Goal: Task Accomplishment & Management: Manage account settings

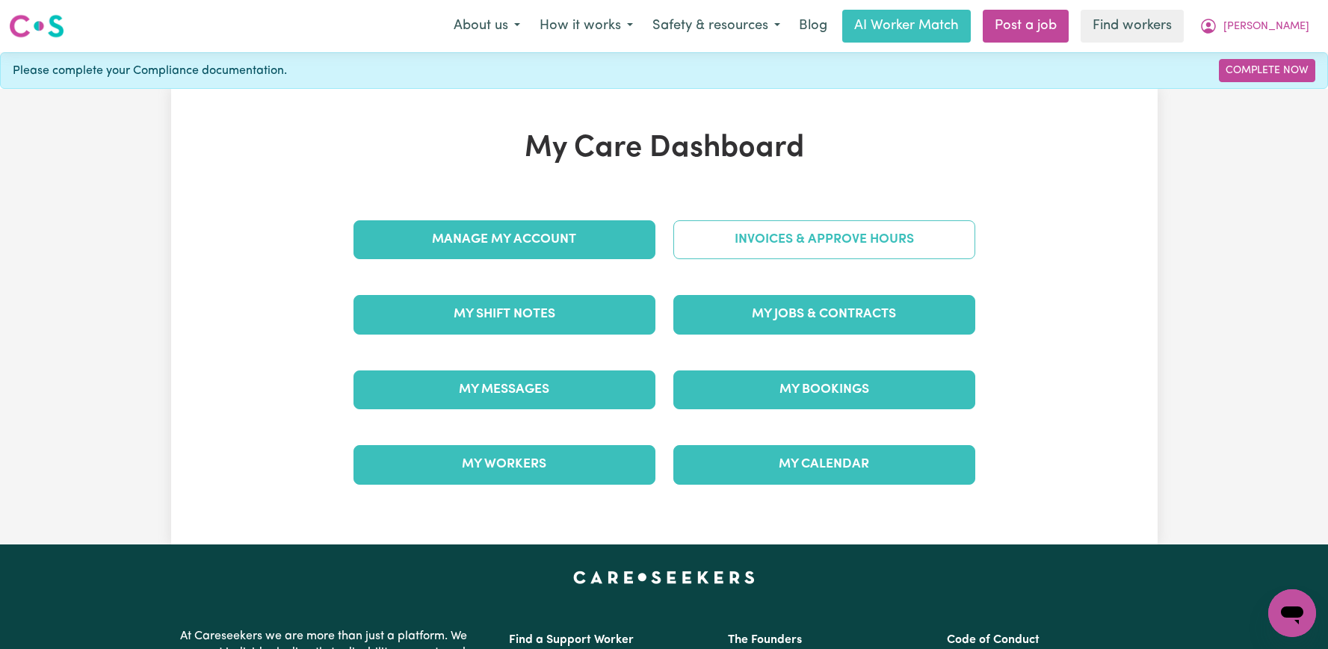
click at [728, 241] on link "Invoices & Approve Hours" at bounding box center [824, 239] width 302 height 39
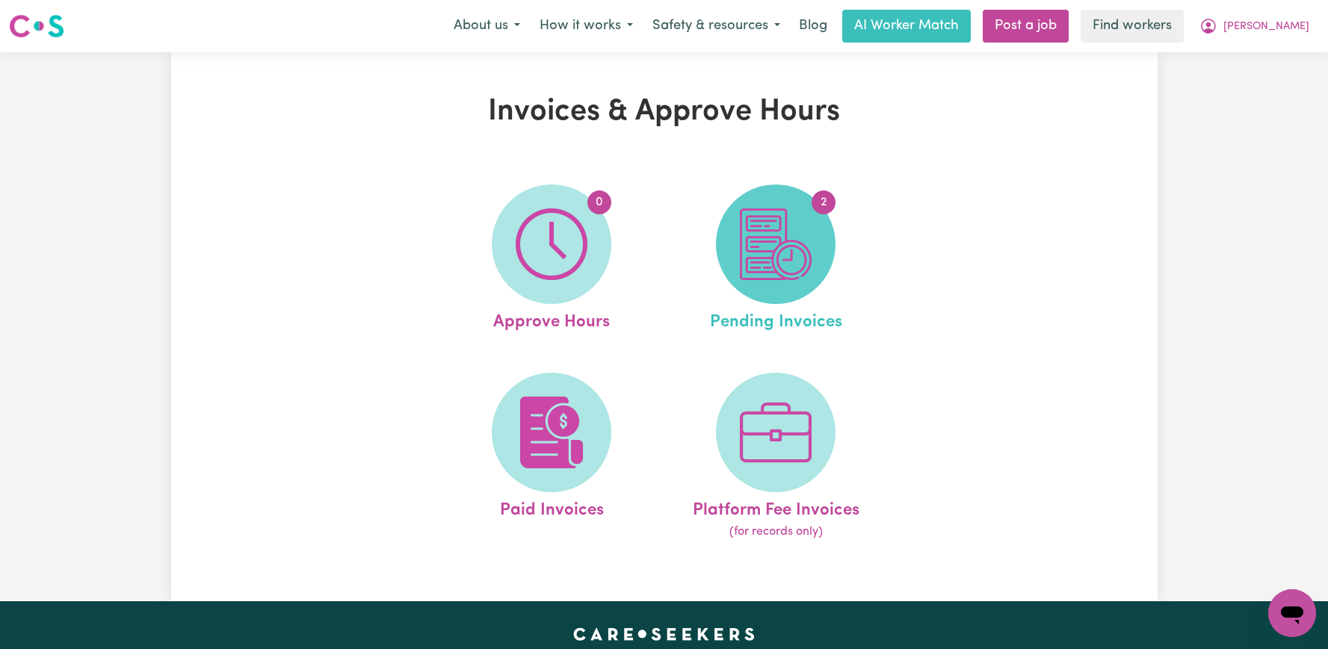
click at [815, 262] on span "2" at bounding box center [776, 245] width 120 height 120
click at [794, 279] on img at bounding box center [776, 244] width 72 height 72
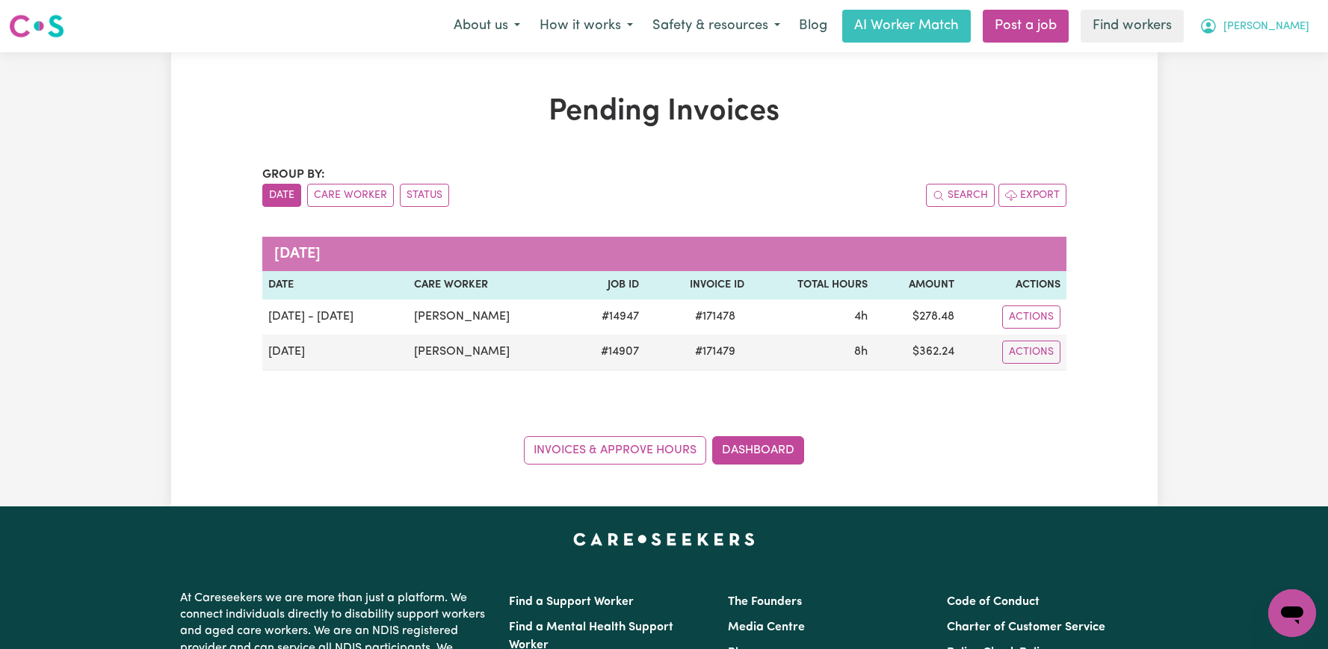
click at [1260, 39] on button "[PERSON_NAME]" at bounding box center [1254, 25] width 129 height 31
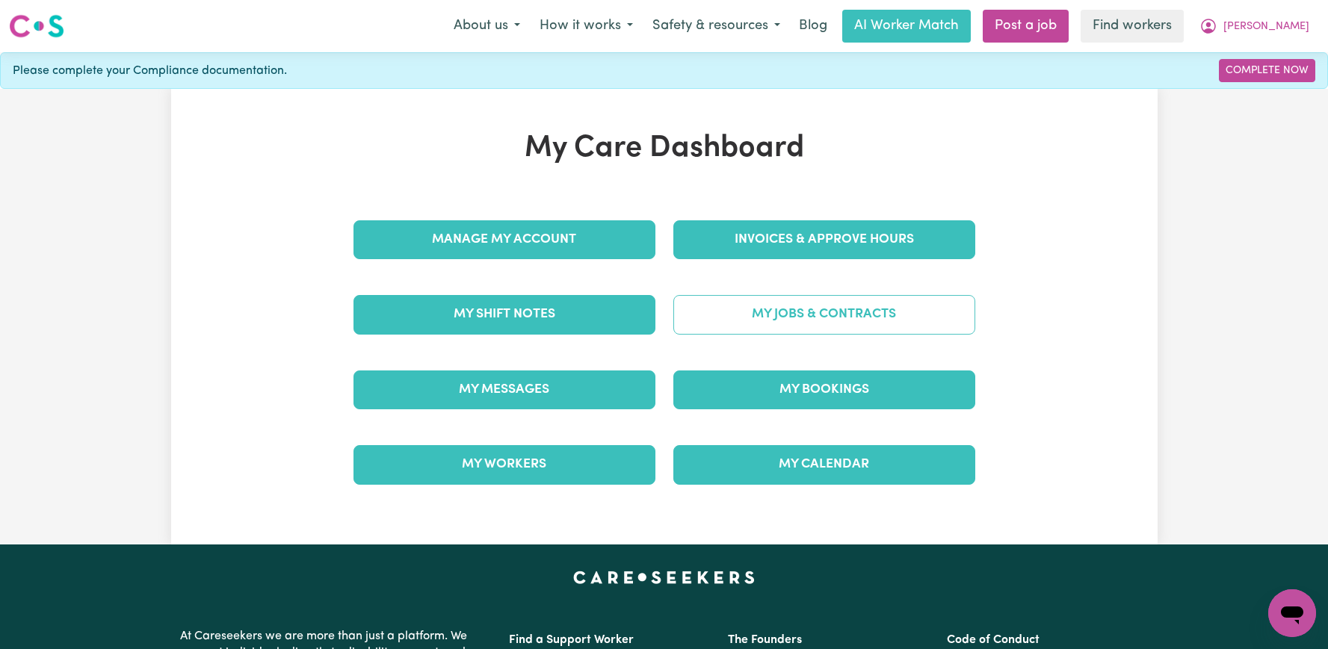
click at [791, 312] on link "My Jobs & Contracts" at bounding box center [824, 314] width 302 height 39
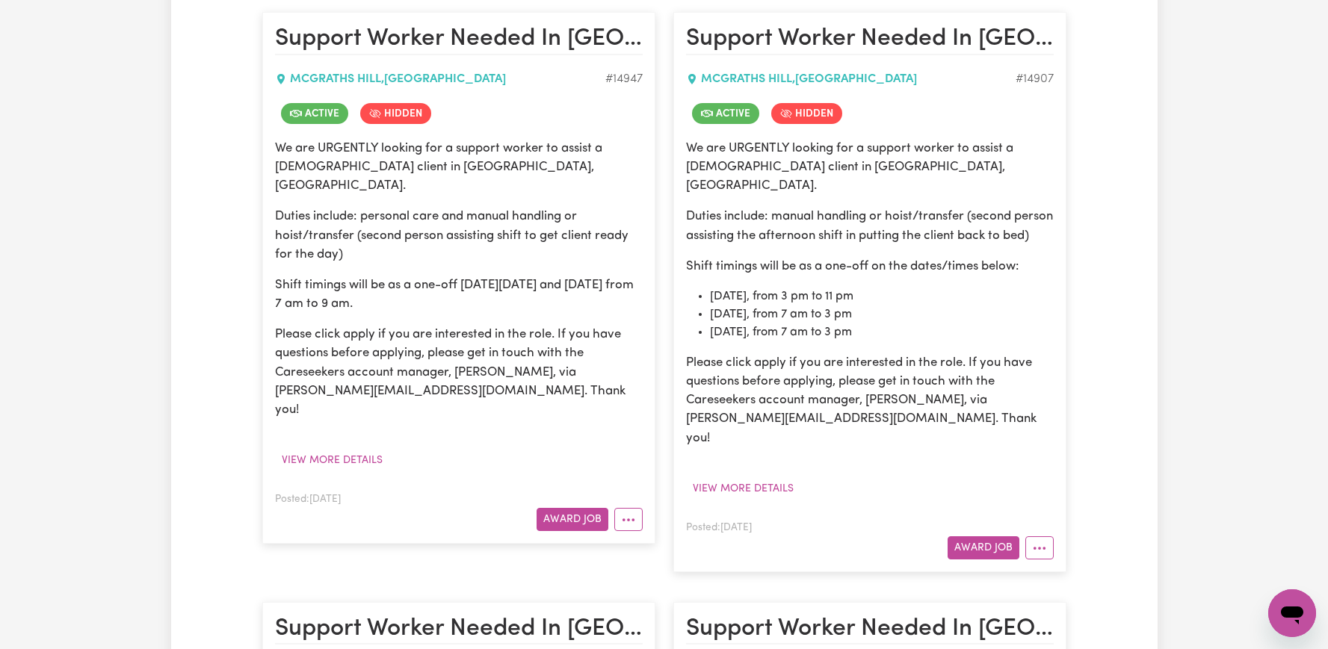
scroll to position [376, 0]
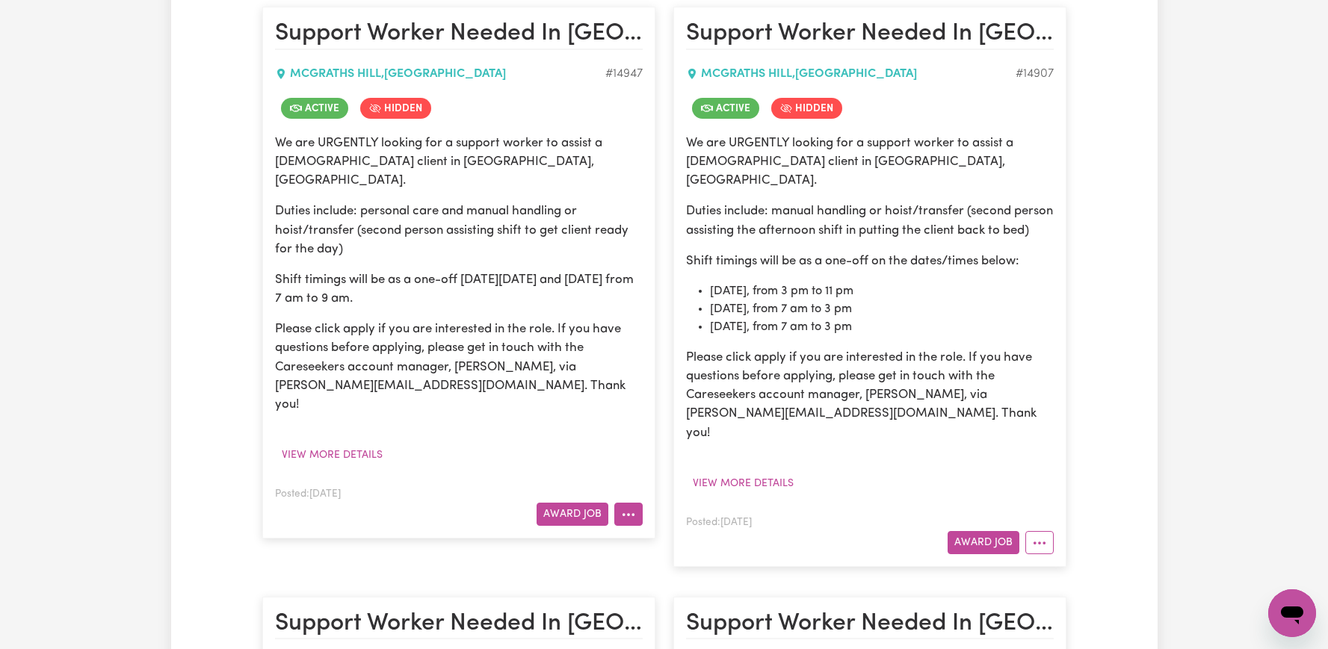
click at [634, 507] on icon "More options" at bounding box center [628, 514] width 15 height 15
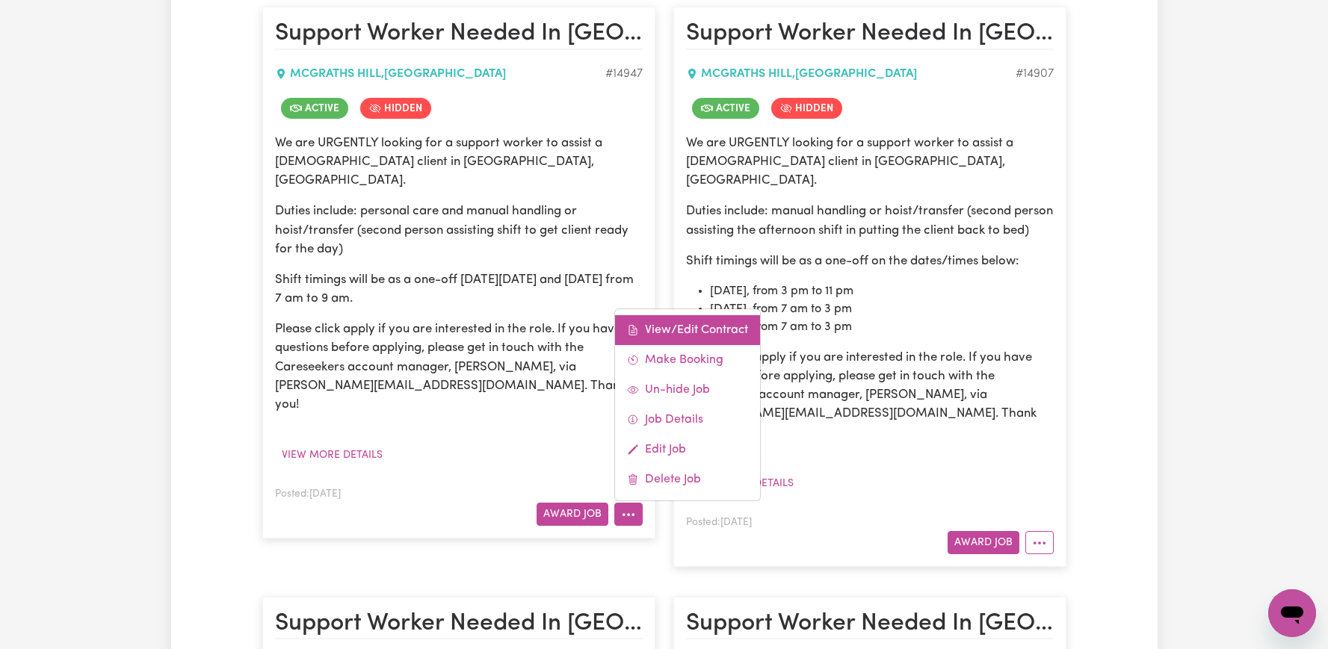
click at [662, 315] on link "View/Edit Contract" at bounding box center [687, 330] width 145 height 30
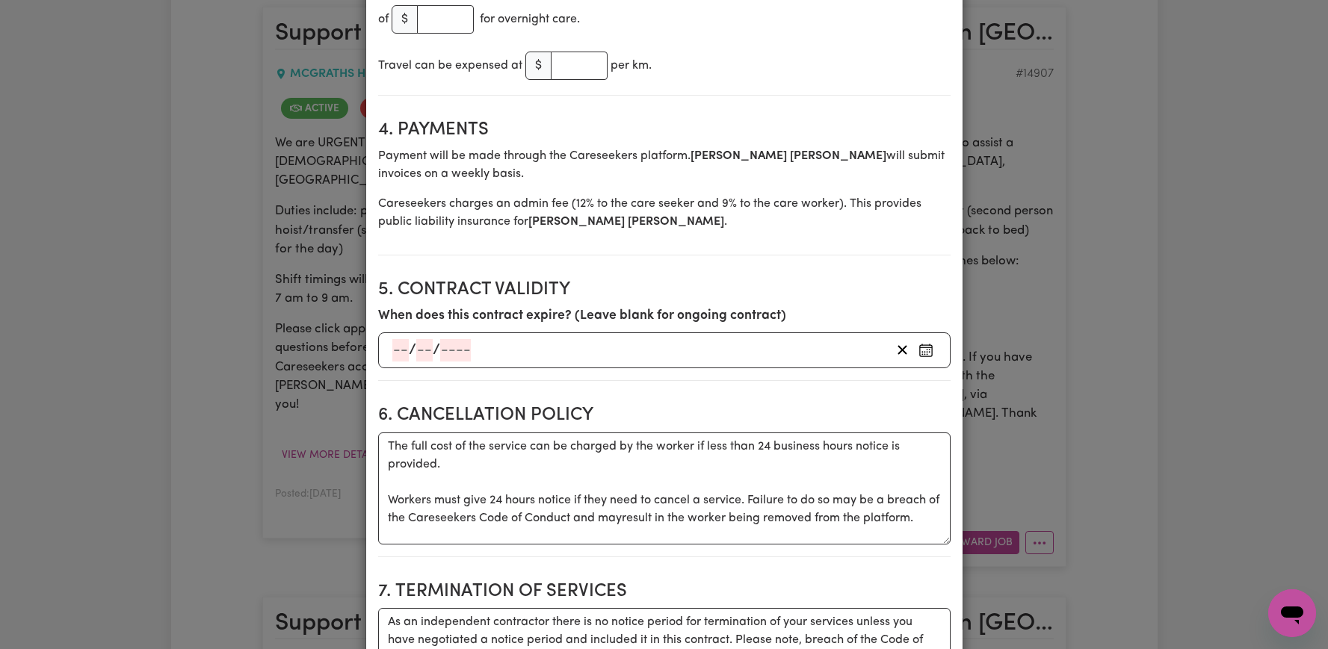
scroll to position [877, 0]
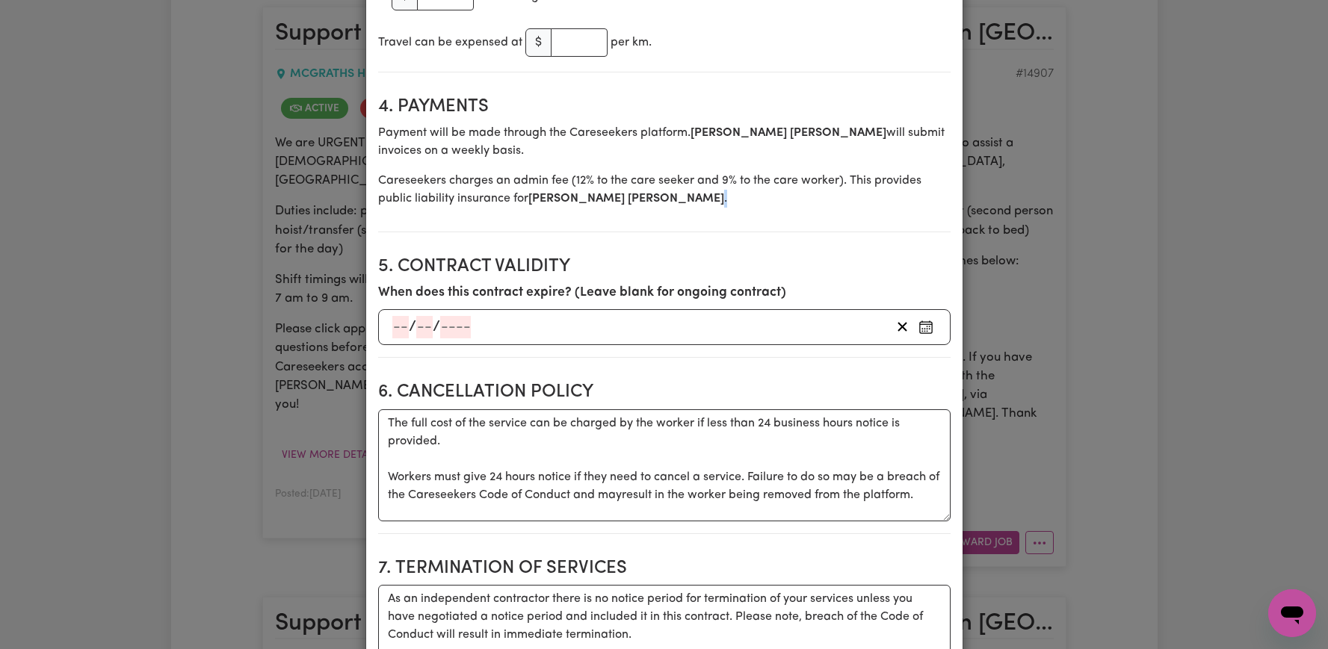
drag, startPoint x: 629, startPoint y: 192, endPoint x: 619, endPoint y: 192, distance: 10.5
click at [619, 192] on p "Careseekers charges an admin fee ( 12 % to the care seeker and 9% to the care w…" at bounding box center [664, 190] width 572 height 36
click at [624, 194] on p "Careseekers charges an admin fee ( 12 % to the care seeker and 9% to the care w…" at bounding box center [664, 190] width 572 height 36
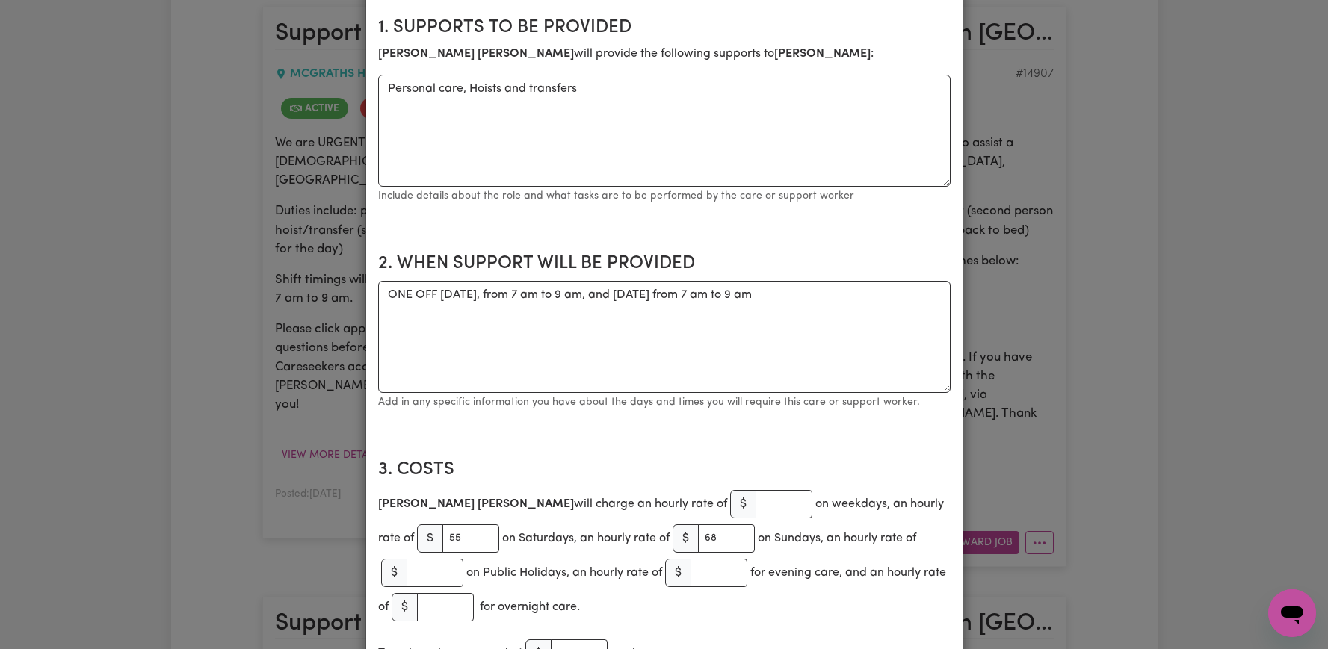
scroll to position [0, 0]
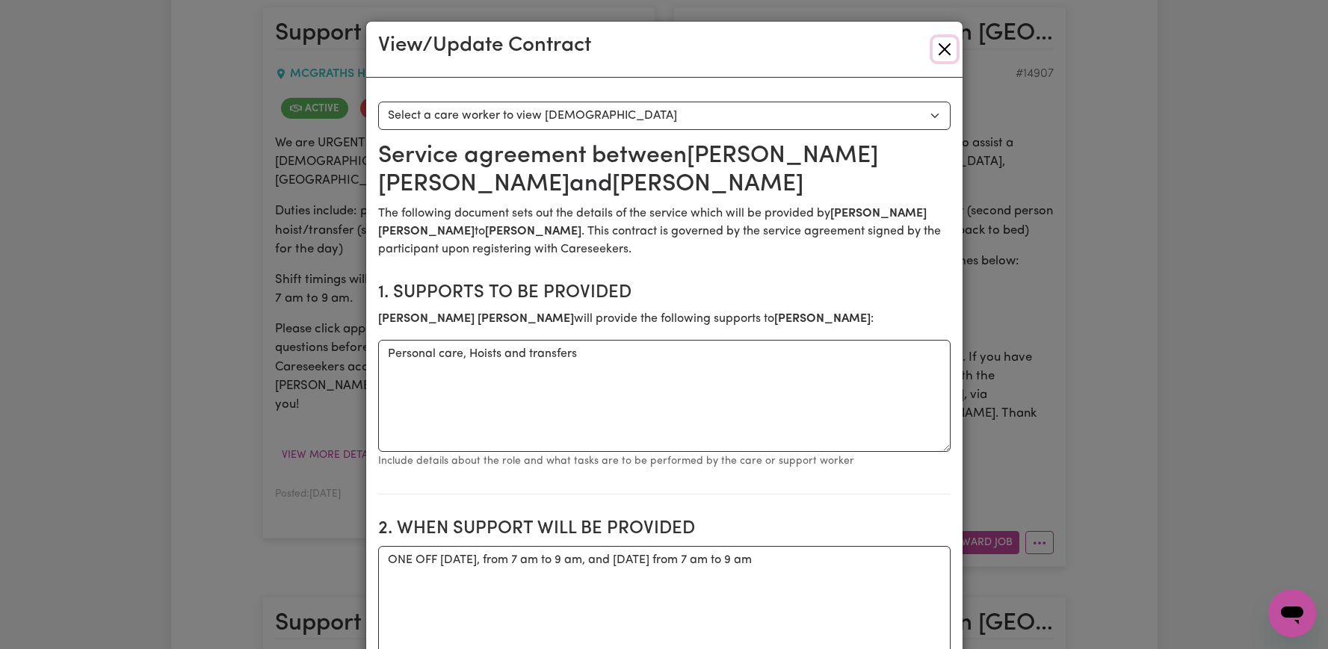
click at [945, 52] on button "Close" at bounding box center [945, 49] width 24 height 24
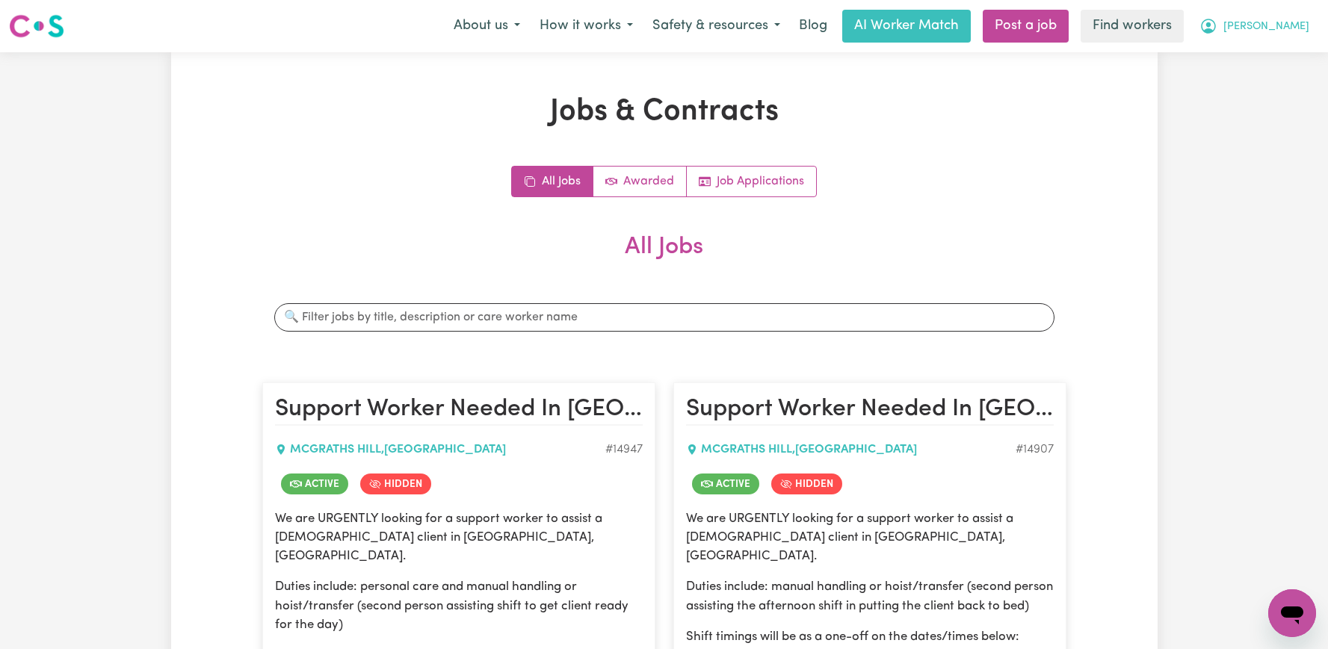
click at [1308, 35] on button "[PERSON_NAME]" at bounding box center [1254, 25] width 129 height 31
click at [1248, 80] on link "Logout" at bounding box center [1259, 86] width 118 height 28
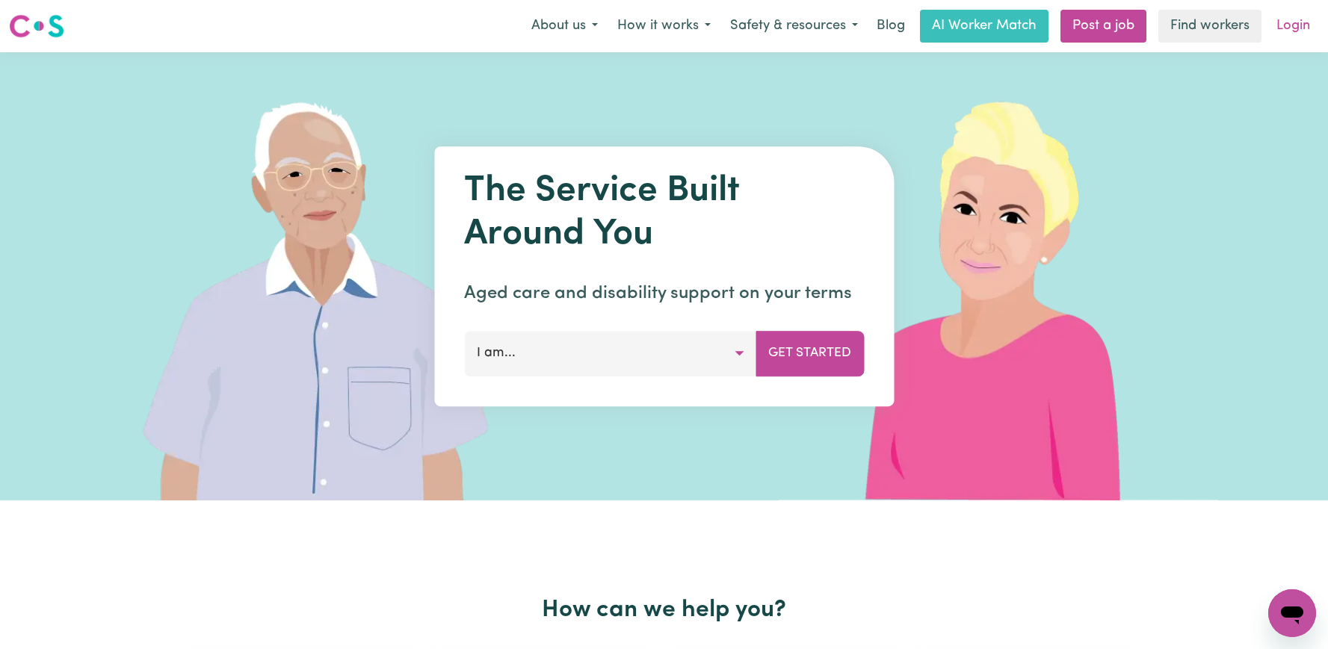
click at [1293, 14] on link "Login" at bounding box center [1293, 26] width 52 height 33
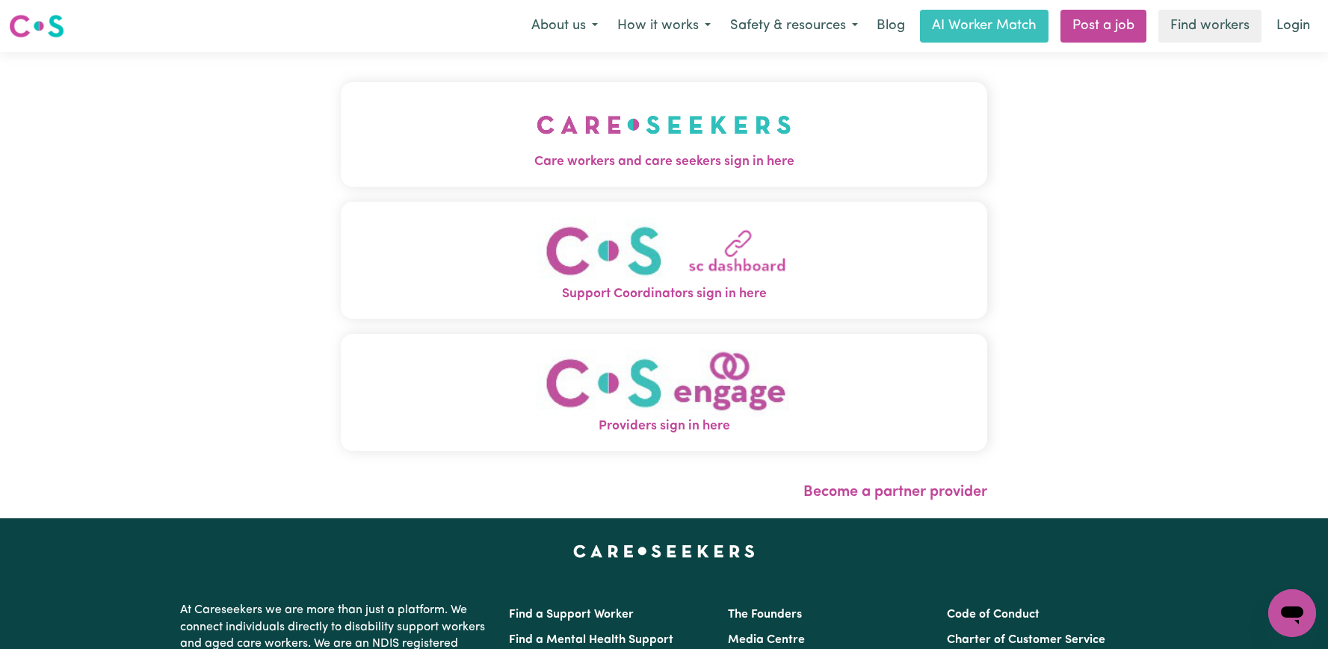
click at [664, 130] on button "Care workers and care seekers sign in here" at bounding box center [664, 134] width 646 height 105
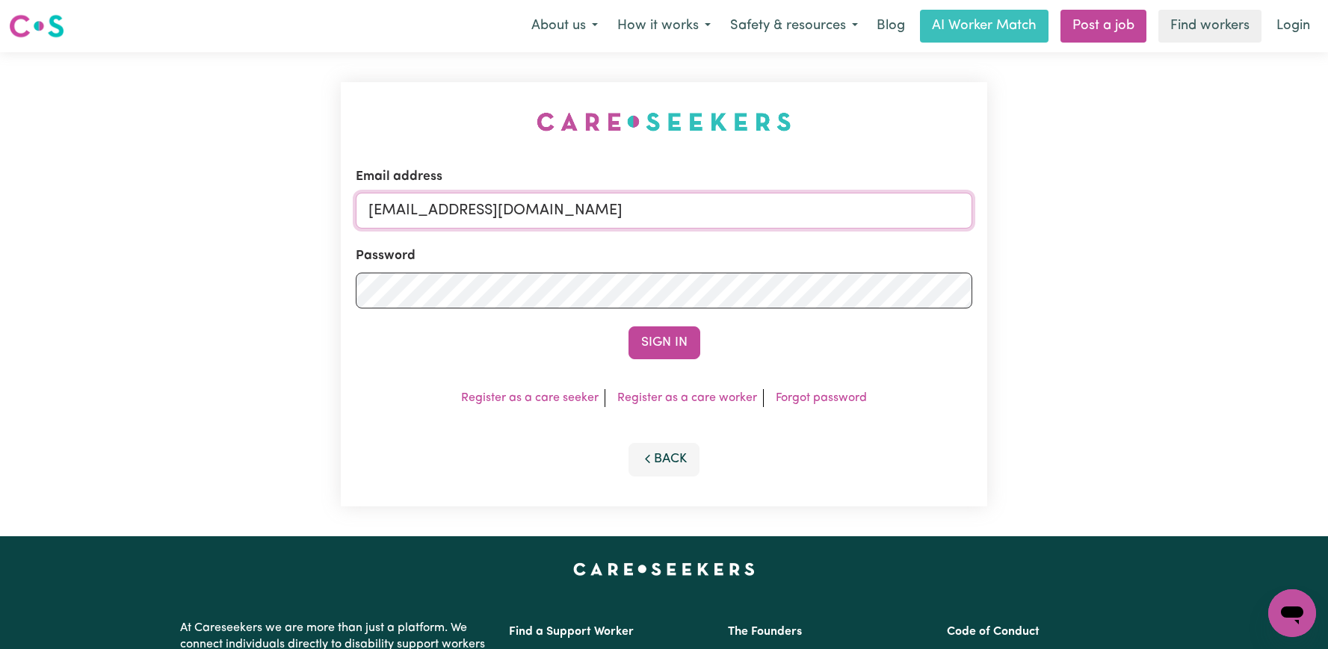
drag, startPoint x: 838, startPoint y: 211, endPoint x: 448, endPoint y: 212, distance: 390.1
click at [448, 212] on input "[EMAIL_ADDRESS][DOMAIN_NAME]" at bounding box center [664, 211] width 617 height 36
paste input "ClientBendigo"
type input "[EMAIL_ADDRESS][DOMAIN_NAME]"
click at [628, 327] on button "Sign In" at bounding box center [664, 343] width 72 height 33
